Goal: Transaction & Acquisition: Purchase product/service

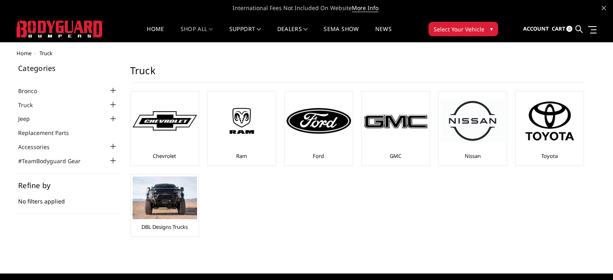
click at [114, 101] on div at bounding box center [113, 105] width 10 height 10
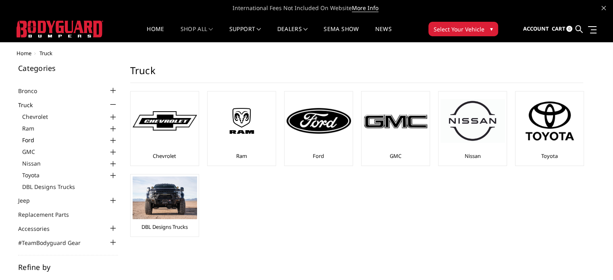
click at [29, 140] on link "Ford" at bounding box center [70, 140] width 96 height 8
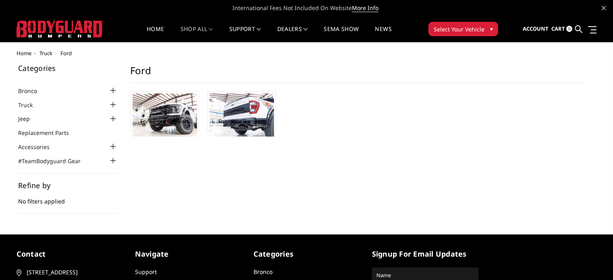
click at [112, 138] on ul "Bronco 2021-2025 Bronco Front 2021-2025 Bronco Rear 2021-2025 Bronco Steps 2021…" at bounding box center [68, 125] width 100 height 79
click at [113, 104] on div at bounding box center [113, 105] width 10 height 10
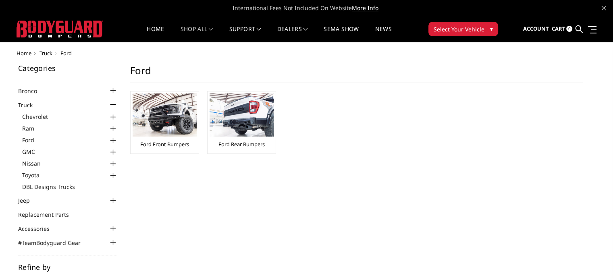
click at [113, 139] on div at bounding box center [113, 141] width 10 height 10
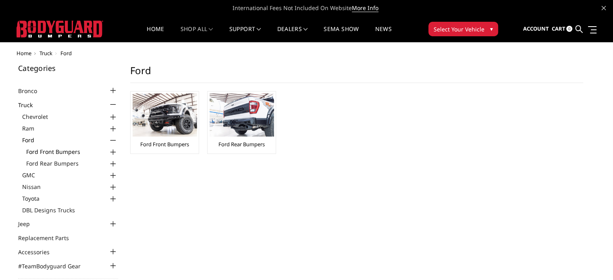
click at [72, 152] on link "Ford Front Bumpers" at bounding box center [72, 152] width 92 height 8
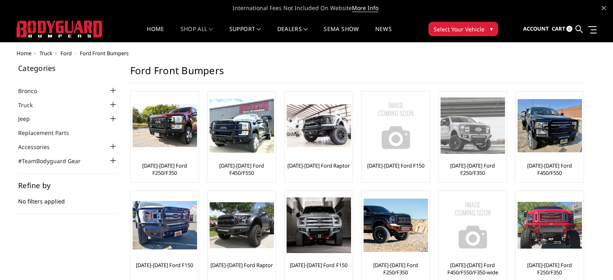
click at [476, 151] on img at bounding box center [473, 126] width 65 height 56
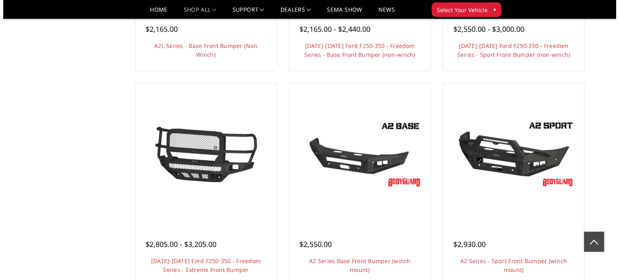
scroll to position [443, 0]
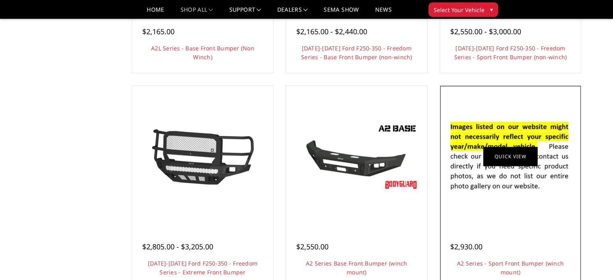
click at [516, 161] on link "Quick view" at bounding box center [510, 156] width 54 height 19
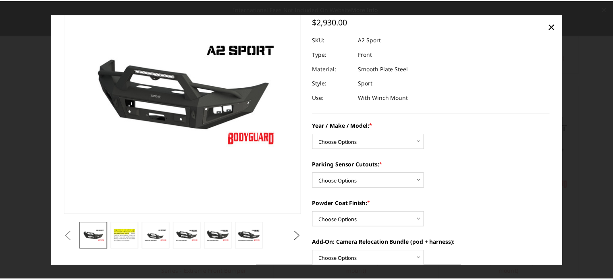
scroll to position [40, 0]
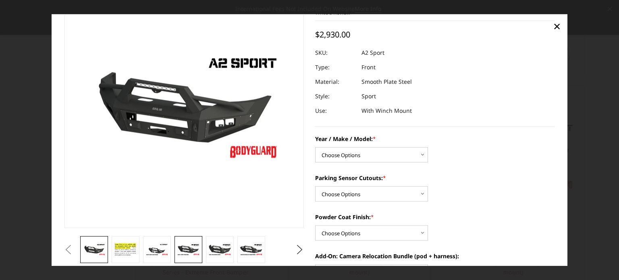
click at [201, 250] on link at bounding box center [188, 249] width 27 height 27
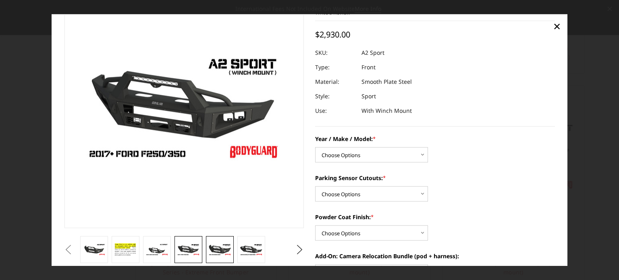
click at [226, 254] on img at bounding box center [219, 250] width 23 height 13
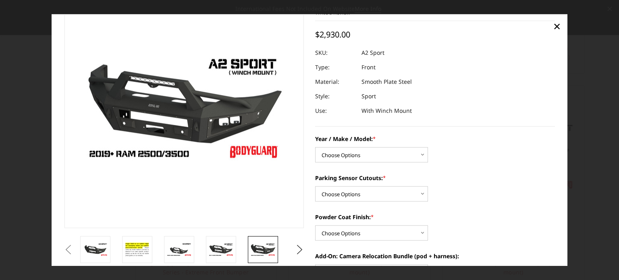
click at [252, 240] on div at bounding box center [205, 249] width 252 height 27
click at [560, 25] on span "×" at bounding box center [557, 25] width 7 height 17
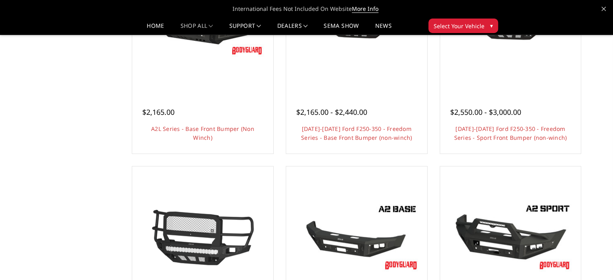
scroll to position [443, 0]
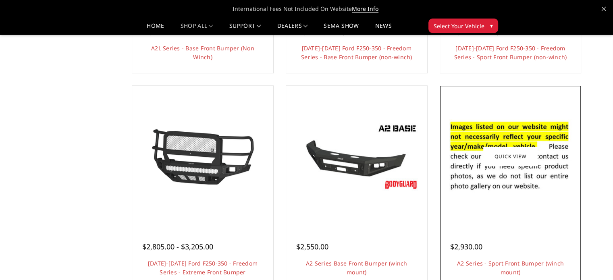
click at [511, 200] on img at bounding box center [510, 156] width 129 height 88
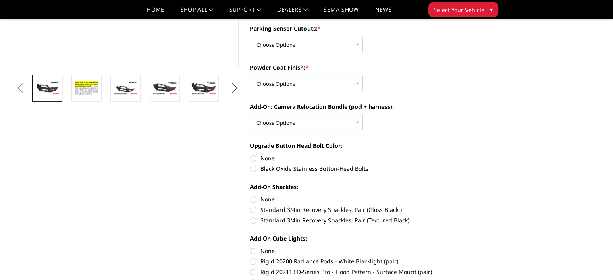
scroll to position [81, 0]
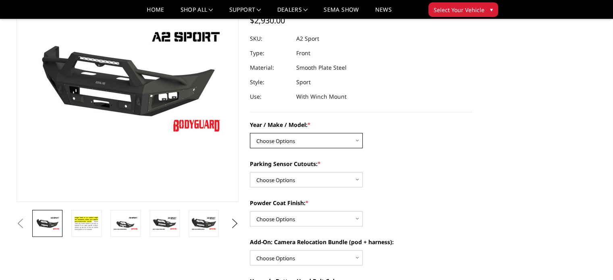
click at [356, 139] on select "Choose Options Chevrolet 20-23 2500 / 3500 Ford 17-22 F250 / F350 Ford 17-22 F4…" at bounding box center [306, 140] width 113 height 15
select select "826"
click at [250, 133] on select "Choose Options Chevrolet 20-23 2500 / 3500 Ford 17-22 F250 / F350 Ford 17-22 F4…" at bounding box center [306, 140] width 113 height 15
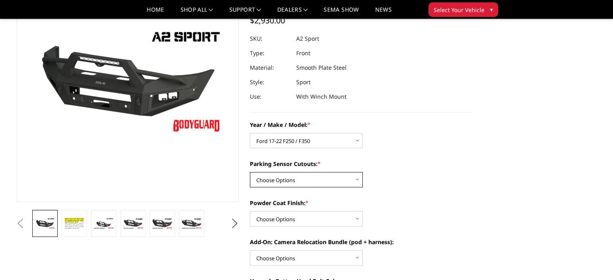
click at [356, 182] on select "Choose Options Yes - I have front parking sensors No - I do NOT have parking se…" at bounding box center [306, 179] width 113 height 15
select select "540"
click at [250, 172] on select "Choose Options Yes - I have front parking sensors No - I do NOT have parking se…" at bounding box center [306, 179] width 113 height 15
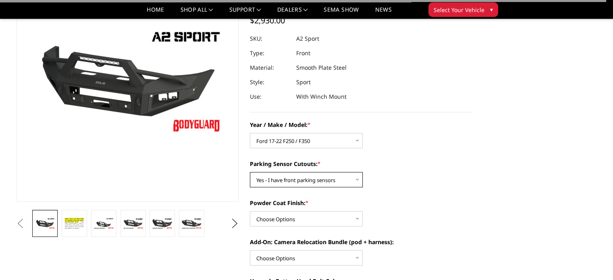
scroll to position [161, 0]
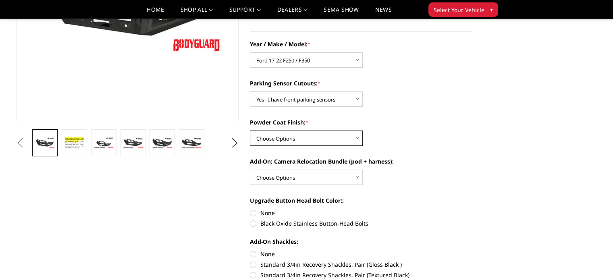
click at [357, 139] on select "Choose Options Bare metal (included) Texture Black Powder Coat" at bounding box center [306, 138] width 113 height 15
select select "518"
click at [250, 131] on select "Choose Options Bare metal (included) Texture Black Powder Coat" at bounding box center [306, 138] width 113 height 15
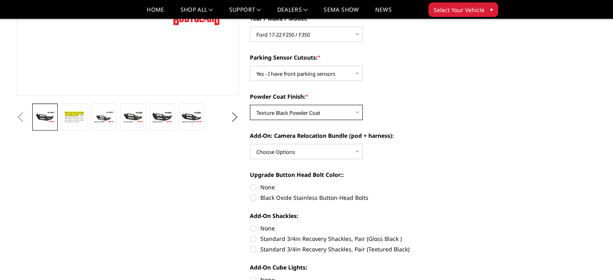
scroll to position [202, 0]
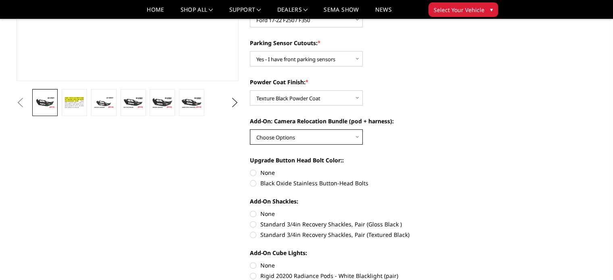
click at [356, 136] on select "Choose Options WITH front camera relocation harness + pod mount WITHOUT front c…" at bounding box center [306, 136] width 113 height 15
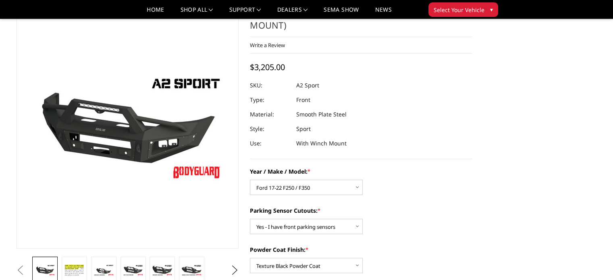
scroll to position [81, 0]
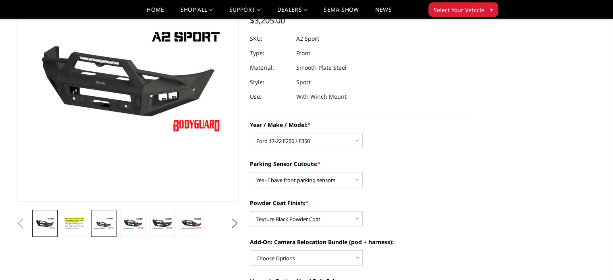
click at [102, 224] on img at bounding box center [104, 224] width 21 height 12
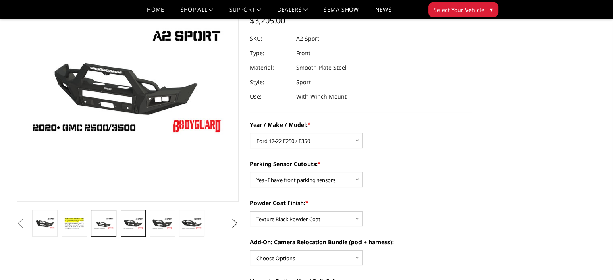
click at [132, 230] on link at bounding box center [133, 223] width 25 height 27
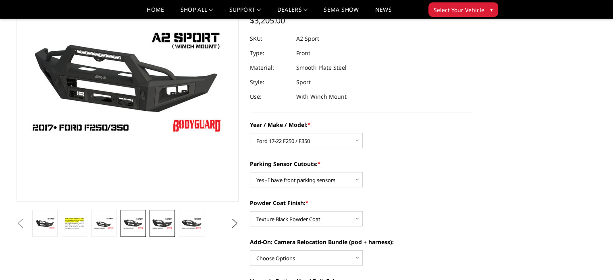
click at [158, 222] on img at bounding box center [162, 224] width 21 height 12
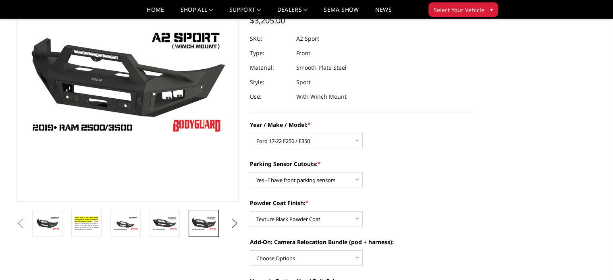
click at [202, 227] on img at bounding box center [203, 223] width 25 height 14
click at [235, 223] on button "Next" at bounding box center [235, 224] width 12 height 12
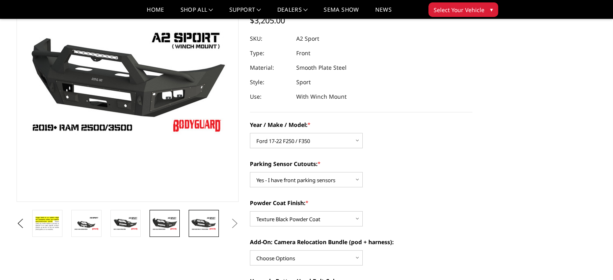
click at [203, 221] on img at bounding box center [203, 223] width 25 height 14
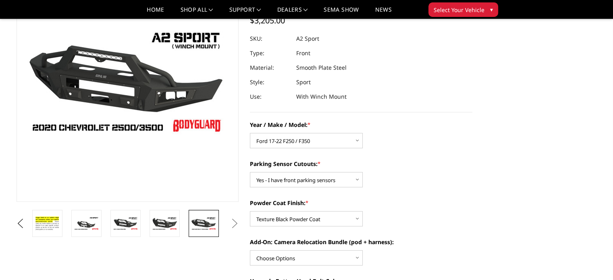
click at [234, 222] on button "Next" at bounding box center [235, 224] width 12 height 12
click at [237, 225] on button "Next" at bounding box center [235, 224] width 12 height 12
click at [132, 216] on link at bounding box center [125, 223] width 30 height 27
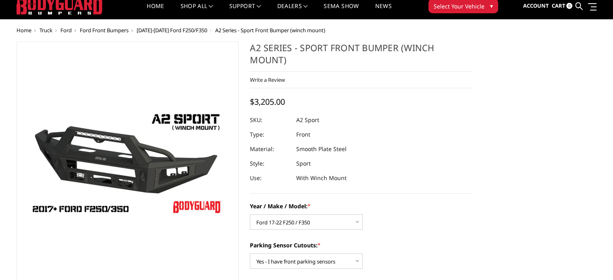
scroll to position [0, 0]
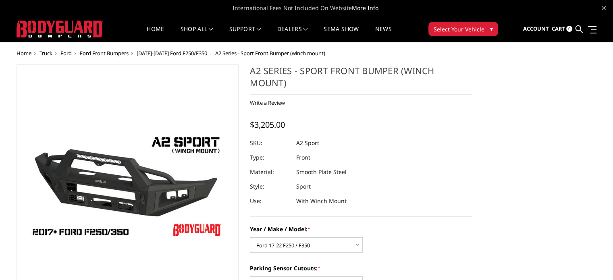
click at [462, 72] on h1 "A2 Series - Sport Front Bumper (winch mount)" at bounding box center [361, 80] width 223 height 30
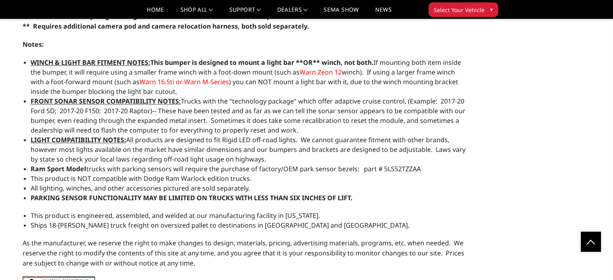
scroll to position [1209, 0]
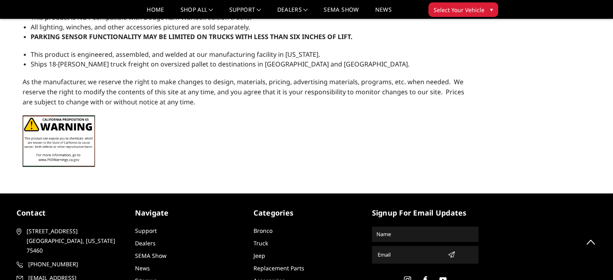
click at [194, 100] on p "As the manufacturer, we reserve the right to make changes to design, materials,…" at bounding box center [245, 92] width 444 height 30
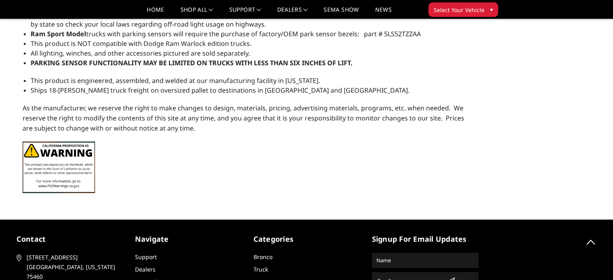
scroll to position [1169, 0]
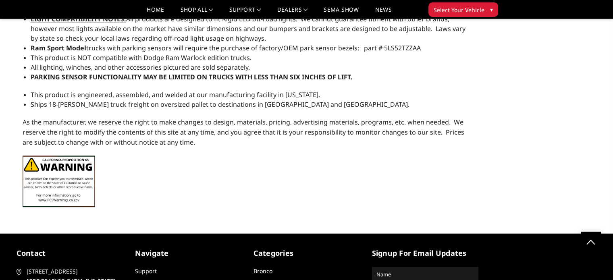
drag, startPoint x: 289, startPoint y: 102, endPoint x: 175, endPoint y: 109, distance: 114.7
click at [84, 103] on li "Ships 18-[PERSON_NAME] truck freight on oversized pallet to destinations in [GE…" at bounding box center [249, 105] width 436 height 10
drag, startPoint x: 284, startPoint y: 101, endPoint x: 134, endPoint y: 80, distance: 151.9
drag, startPoint x: 156, startPoint y: 79, endPoint x: 102, endPoint y: 56, distance: 58.6
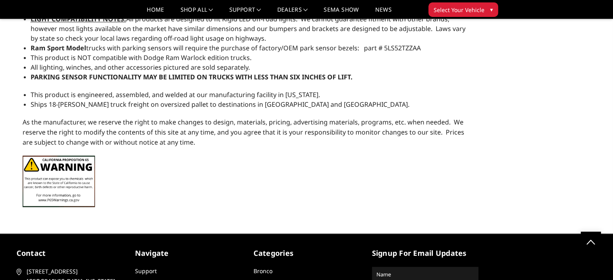
click at [91, 62] on ul "WINCH & LIGHT BAR FITMENT NOTES: This bumper is designed to mount a light bar *…" at bounding box center [249, 9] width 436 height 145
click at [245, 100] on span "Ships 18-[PERSON_NAME] truck freight on oversized pallet to destinations in [GE…" at bounding box center [220, 104] width 379 height 9
click at [246, 101] on span "Ships 18-[PERSON_NAME] truck freight on oversized pallet to destinations in [GE…" at bounding box center [220, 104] width 379 height 9
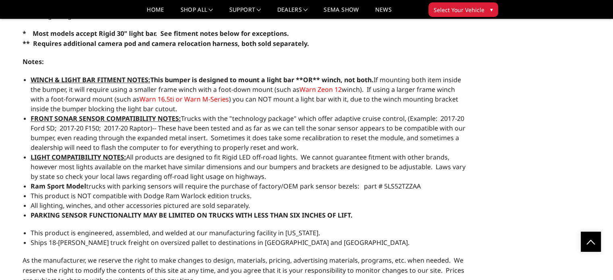
scroll to position [968, 0]
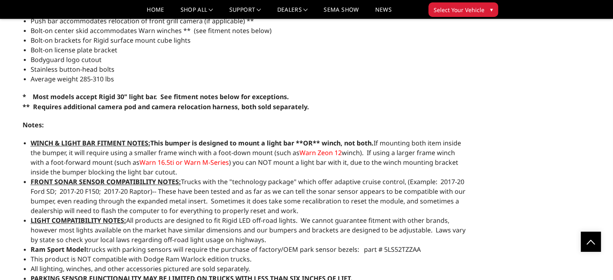
click at [490, 5] on span "▾" at bounding box center [491, 9] width 3 height 8
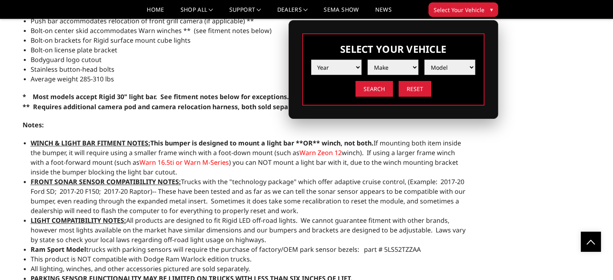
click at [353, 64] on select "Year [DATE] 2024 2023 2022 2021 2020 2019 2018 2017 2016 2015 2014 2013 2012 20…" at bounding box center [336, 67] width 51 height 15
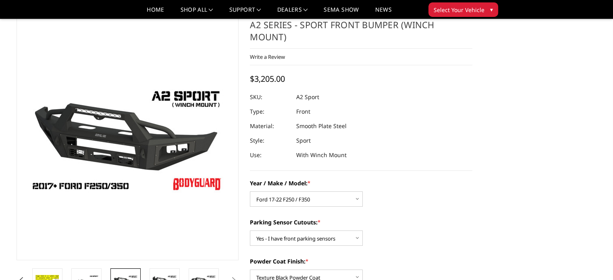
scroll to position [0, 0]
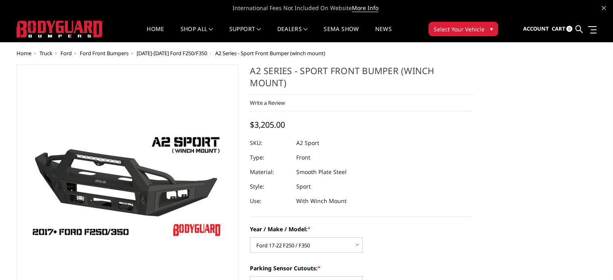
drag, startPoint x: 273, startPoint y: 66, endPoint x: 398, endPoint y: 73, distance: 126.0
click at [398, 73] on h1 "A2 Series - Sport Front Bumper (winch mount)" at bounding box center [361, 80] width 223 height 30
drag, startPoint x: 399, startPoint y: 69, endPoint x: 254, endPoint y: 81, distance: 145.3
click at [254, 81] on h1 "A2 Series - Sport Front Bumper (winch mount)" at bounding box center [361, 80] width 223 height 30
drag, startPoint x: 331, startPoint y: 121, endPoint x: 350, endPoint y: 127, distance: 20.0
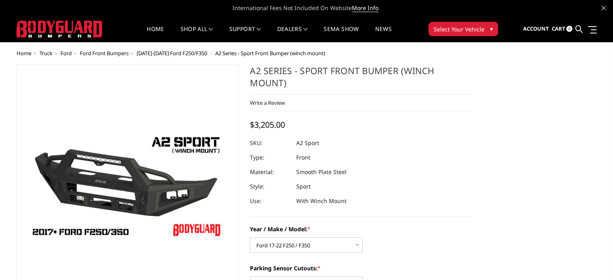
click at [349, 125] on div "A2 Series - Sport Front Bumper (winch mount) Write a Review Write a Review × A2…" at bounding box center [361, 141] width 223 height 152
drag, startPoint x: 282, startPoint y: 140, endPoint x: 265, endPoint y: 133, distance: 18.4
click at [294, 137] on div at bounding box center [361, 143] width 223 height 15
drag, startPoint x: 301, startPoint y: 142, endPoint x: 307, endPoint y: 131, distance: 12.7
click at [305, 134] on div "A2 Series - Sport Front Bumper (winch mount) Write a Review Write a Review × A2…" at bounding box center [361, 141] width 223 height 152
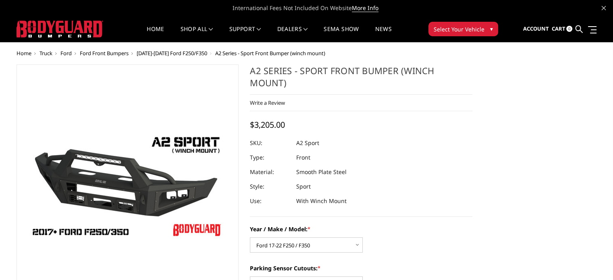
drag, startPoint x: 311, startPoint y: 129, endPoint x: 310, endPoint y: 134, distance: 5.4
drag, startPoint x: 313, startPoint y: 134, endPoint x: 311, endPoint y: 144, distance: 10.3
drag, startPoint x: 314, startPoint y: 145, endPoint x: 314, endPoint y: 140, distance: 4.9
drag, startPoint x: 316, startPoint y: 142, endPoint x: 310, endPoint y: 142, distance: 6.0
click at [316, 130] on div "A2 Series - Sport Front Bumper (winch mount) Write a Review Write a Review × A2…" at bounding box center [361, 141] width 223 height 152
